Goal: Find contact information: Find contact information

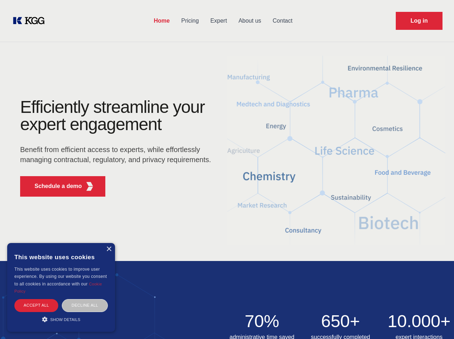
click at [227, 169] on div "Efficiently streamline your expert engagement Benefit from efficient access to …" at bounding box center [118, 150] width 219 height 104
click at [54, 186] on p "Schedule a demo" at bounding box center [58, 186] width 47 height 9
click at [109, 249] on div "× This website uses cookies This website uses cookies to improve user experienc…" at bounding box center [61, 287] width 108 height 89
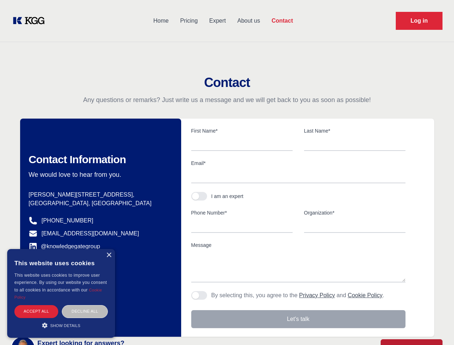
click at [36, 305] on div "Accept all" at bounding box center [36, 311] width 44 height 13
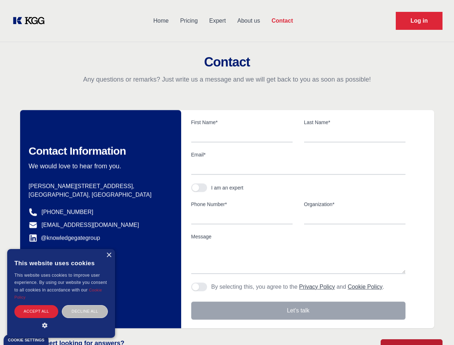
click at [85, 305] on div "Decline all" at bounding box center [85, 311] width 46 height 13
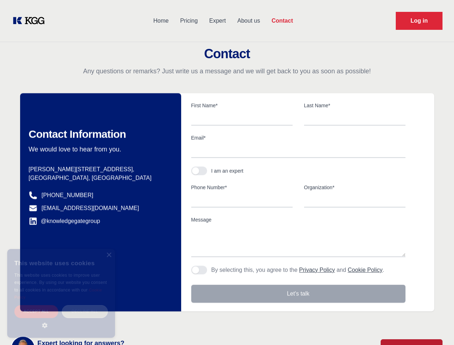
click at [61, 319] on main "Contact Any questions or remarks? Just write us a message and we will get back …" at bounding box center [227, 187] width 454 height 374
